Goal: Check status: Check status

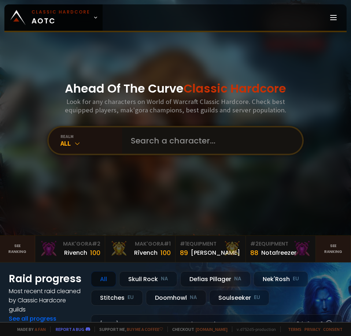
click at [129, 142] on input "text" at bounding box center [209, 140] width 167 height 26
paste input "Stealthster"
type input "Stealthster"
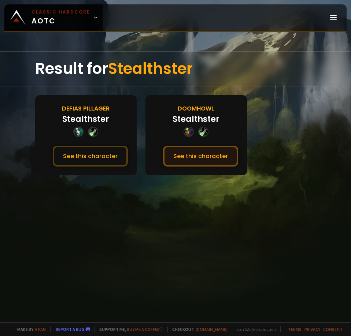
click at [179, 157] on button "See this character" at bounding box center [200, 156] width 75 height 21
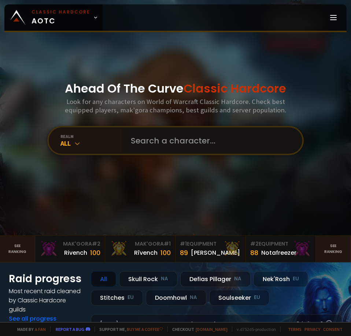
click at [208, 140] on input "text" at bounding box center [209, 140] width 167 height 26
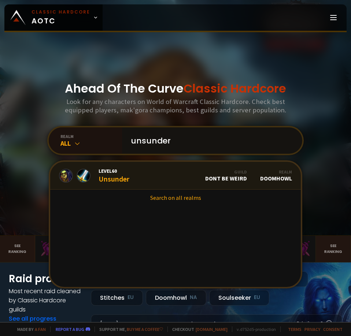
type input "unsunder"
click at [160, 169] on link "Level 60 Unsunder Guild Dont Be Weird Realm Doomhowl" at bounding box center [175, 176] width 250 height 28
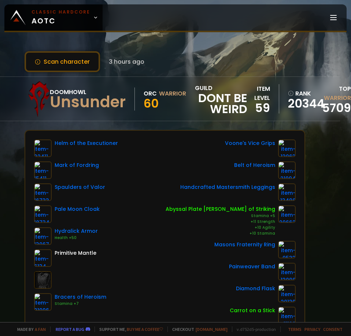
scroll to position [0, 16]
